Goal: Information Seeking & Learning: Understand process/instructions

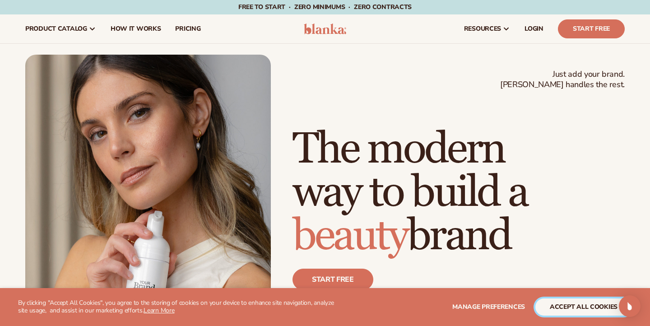
click at [551, 307] on button "accept all cookies" at bounding box center [583, 306] width 97 height 17
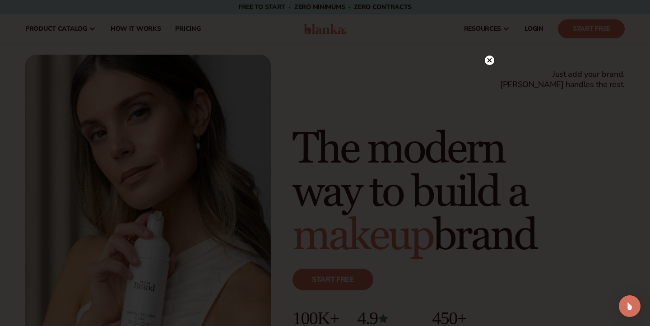
click at [492, 58] on circle at bounding box center [489, 60] width 9 height 9
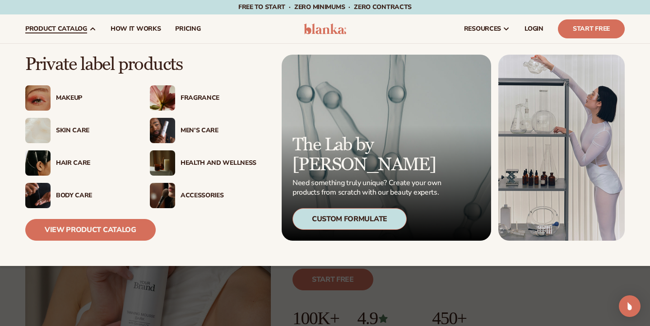
click at [70, 99] on div "Makeup" at bounding box center [94, 98] width 76 height 8
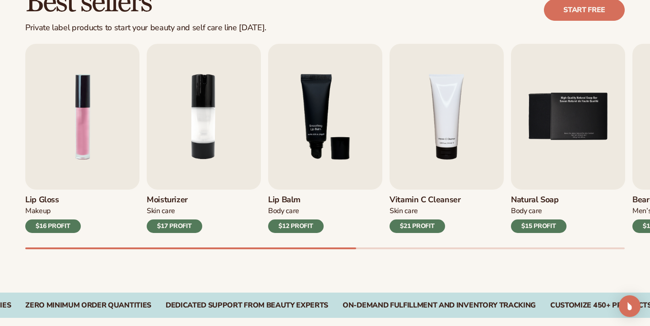
scroll to position [282, 0]
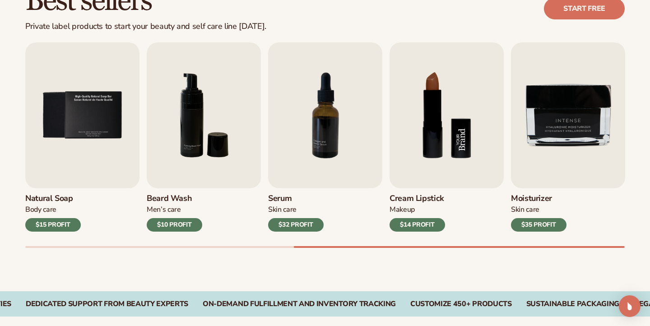
click at [444, 153] on img "8 / 9" at bounding box center [447, 115] width 114 height 146
click at [422, 226] on div "$14 PROFIT" at bounding box center [418, 225] width 56 height 14
click at [443, 115] on img "8 / 9" at bounding box center [447, 115] width 114 height 146
click at [458, 148] on img "8 / 9" at bounding box center [447, 115] width 114 height 146
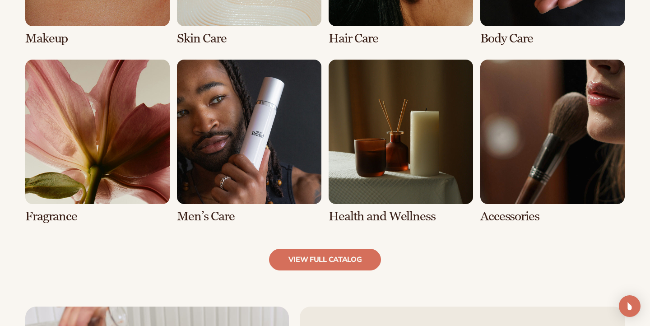
scroll to position [798, 0]
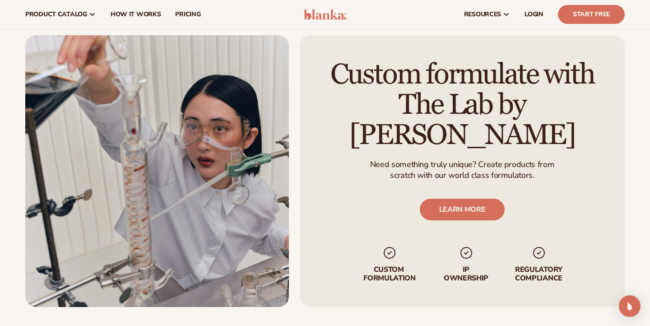
scroll to position [0, 0]
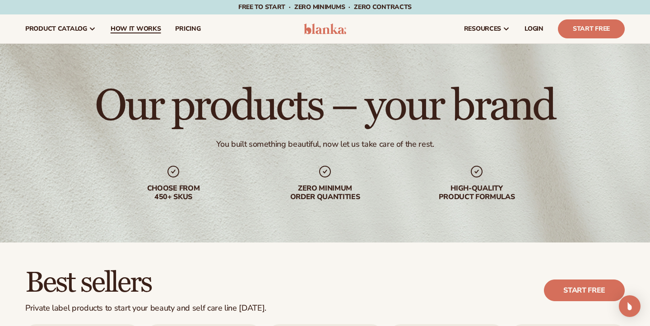
click at [137, 23] on link "How It Works" at bounding box center [135, 28] width 65 height 29
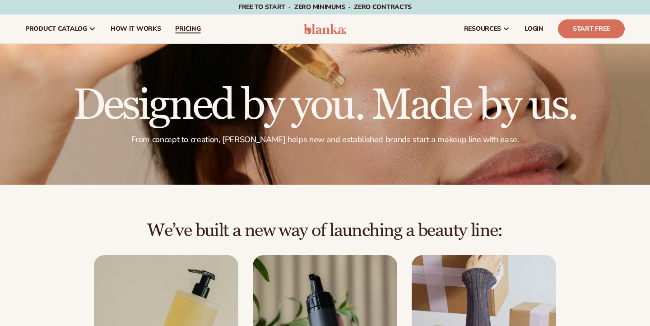
click at [182, 26] on span "pricing" at bounding box center [187, 28] width 25 height 7
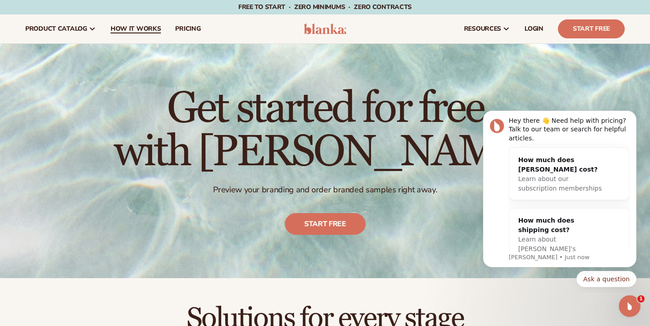
click at [139, 30] on span "How It Works" at bounding box center [136, 28] width 51 height 7
